Goal: Consume media (video, audio): Consume media (video, audio)

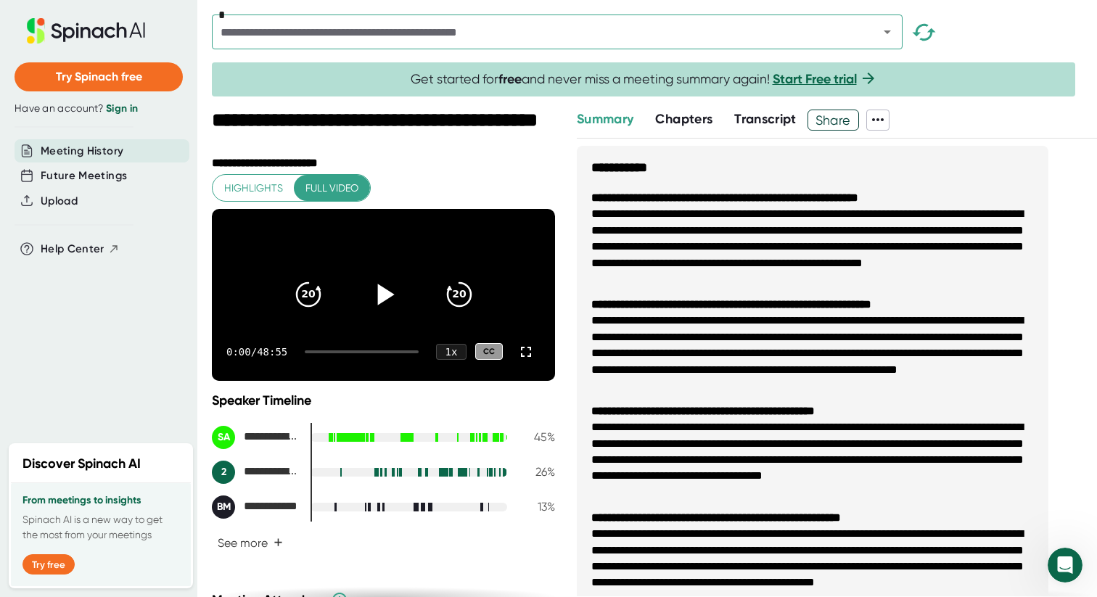
click at [395, 310] on icon at bounding box center [383, 294] width 36 height 36
click at [322, 353] on div at bounding box center [362, 351] width 114 height 3
click at [455, 313] on icon "20" at bounding box center [458, 294] width 36 height 36
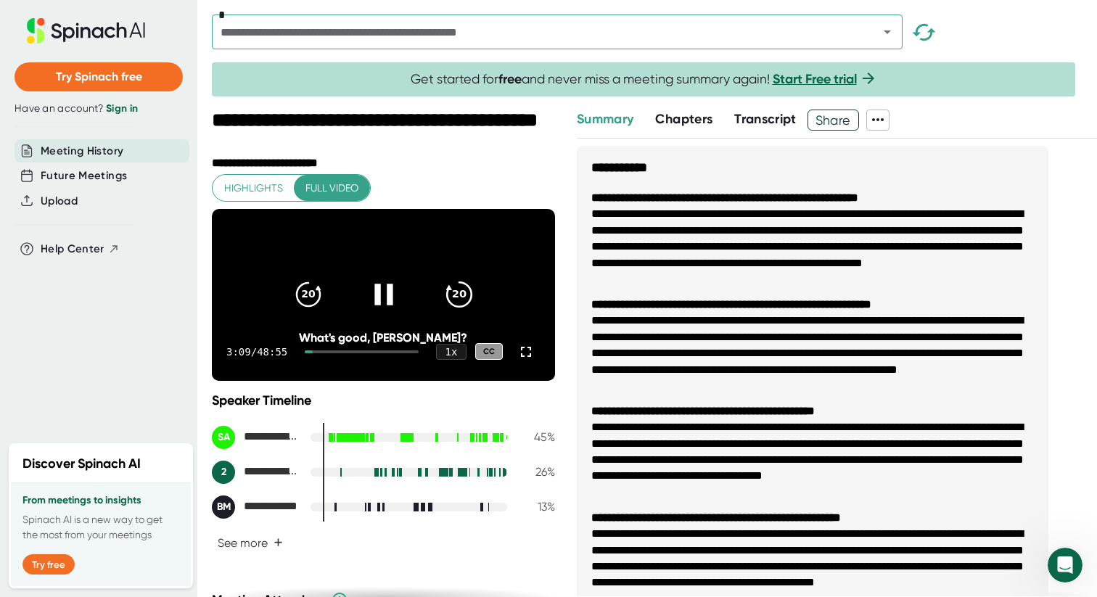
click at [455, 313] on icon "20" at bounding box center [458, 294] width 36 height 36
